Goal: Find specific page/section: Find specific page/section

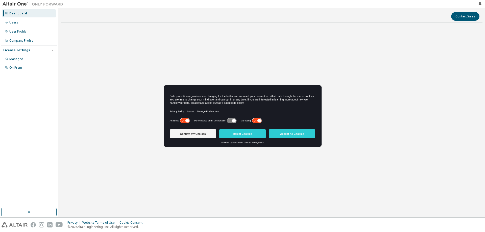
click at [277, 132] on button "Accept All Cookies" at bounding box center [292, 133] width 46 height 9
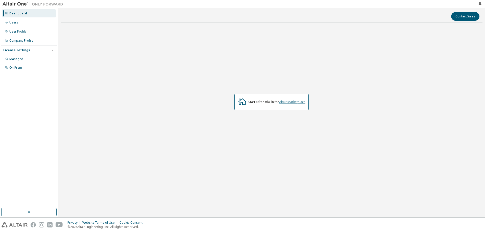
click at [287, 104] on link "Altair Marketplace" at bounding box center [292, 102] width 26 height 4
